Goal: Find specific page/section: Find specific page/section

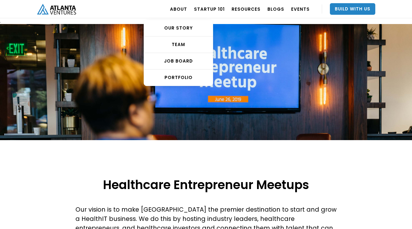
click at [186, 59] on div "Job Board" at bounding box center [178, 61] width 69 height 6
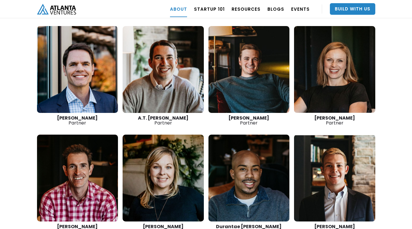
scroll to position [837, 0]
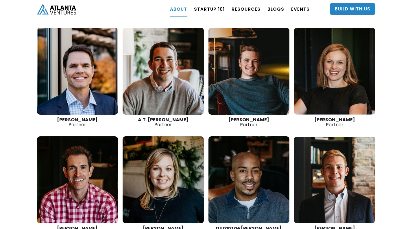
click at [185, 65] on link at bounding box center [163, 71] width 81 height 87
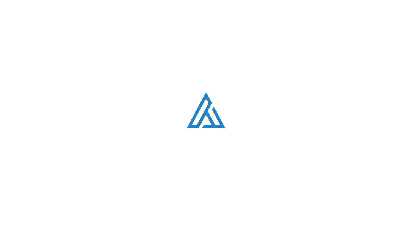
scroll to position [837, 0]
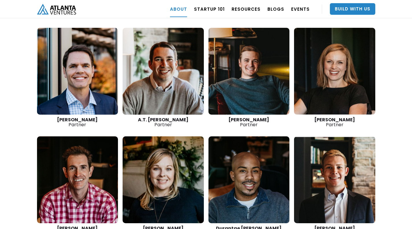
click at [91, 85] on link at bounding box center [77, 71] width 81 height 87
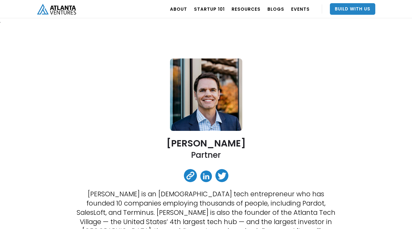
click at [208, 176] on link at bounding box center [206, 176] width 12 height 12
